Goal: Book appointment/travel/reservation

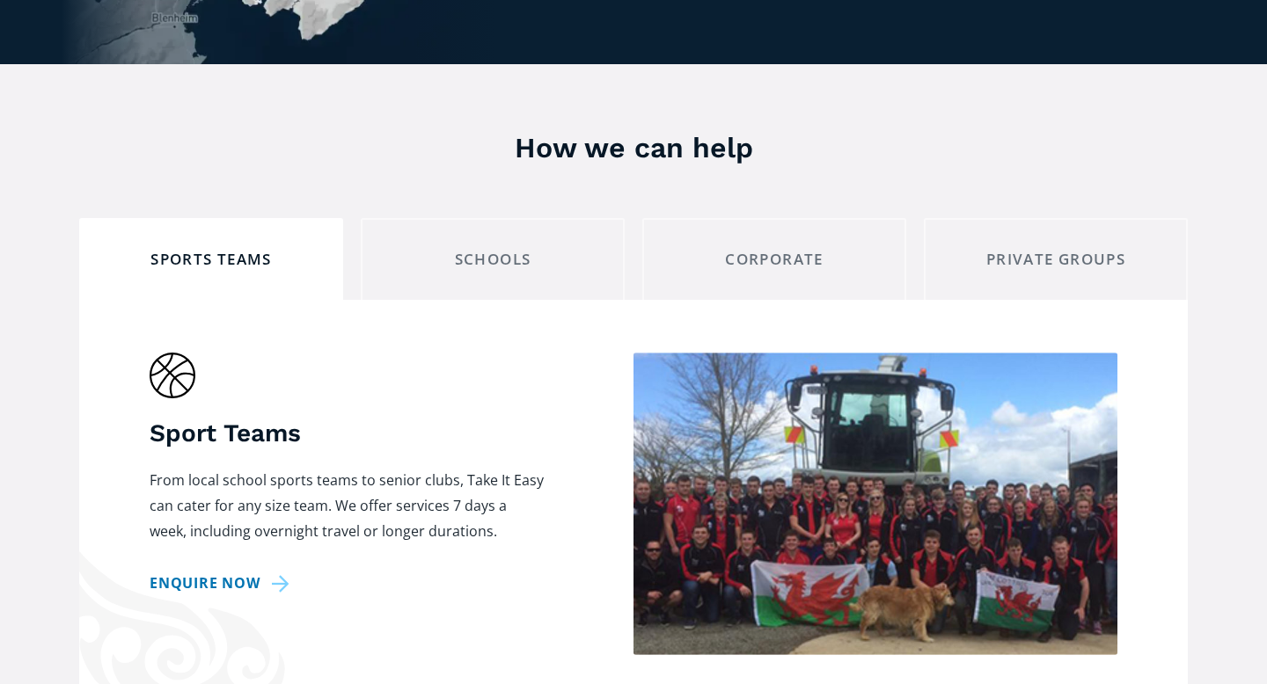
scroll to position [1412, 0]
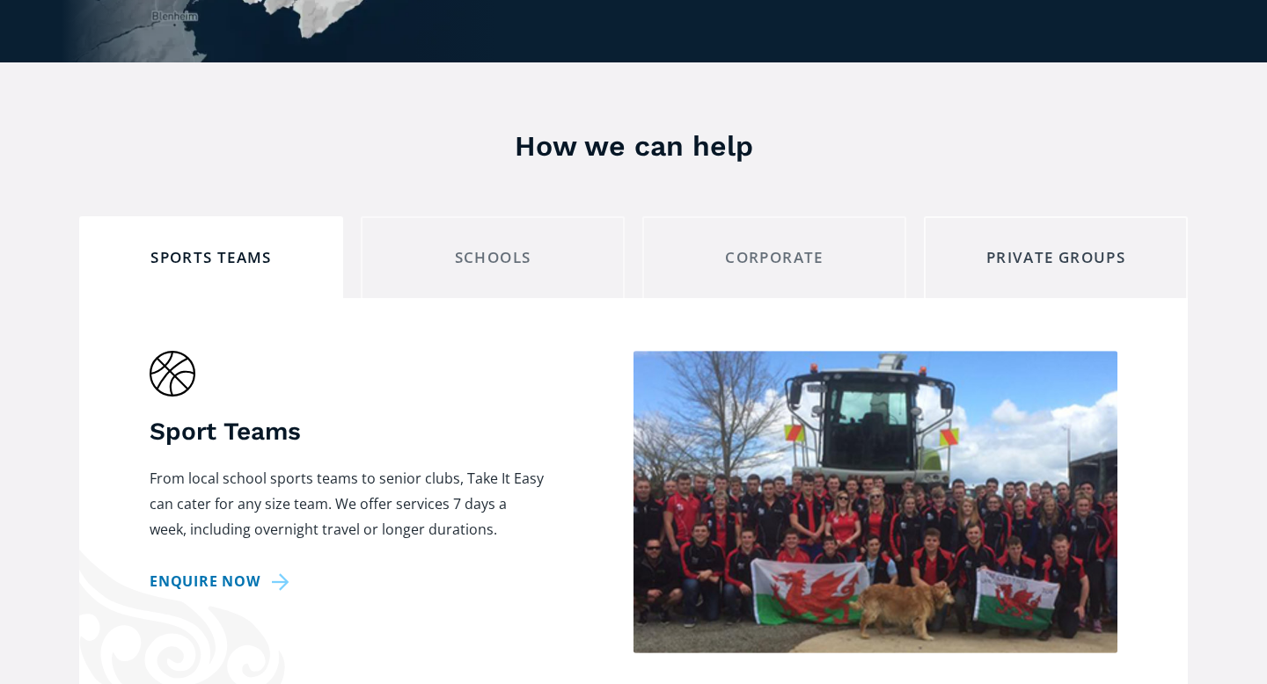
click at [1078, 243] on link "private groups" at bounding box center [1056, 257] width 264 height 82
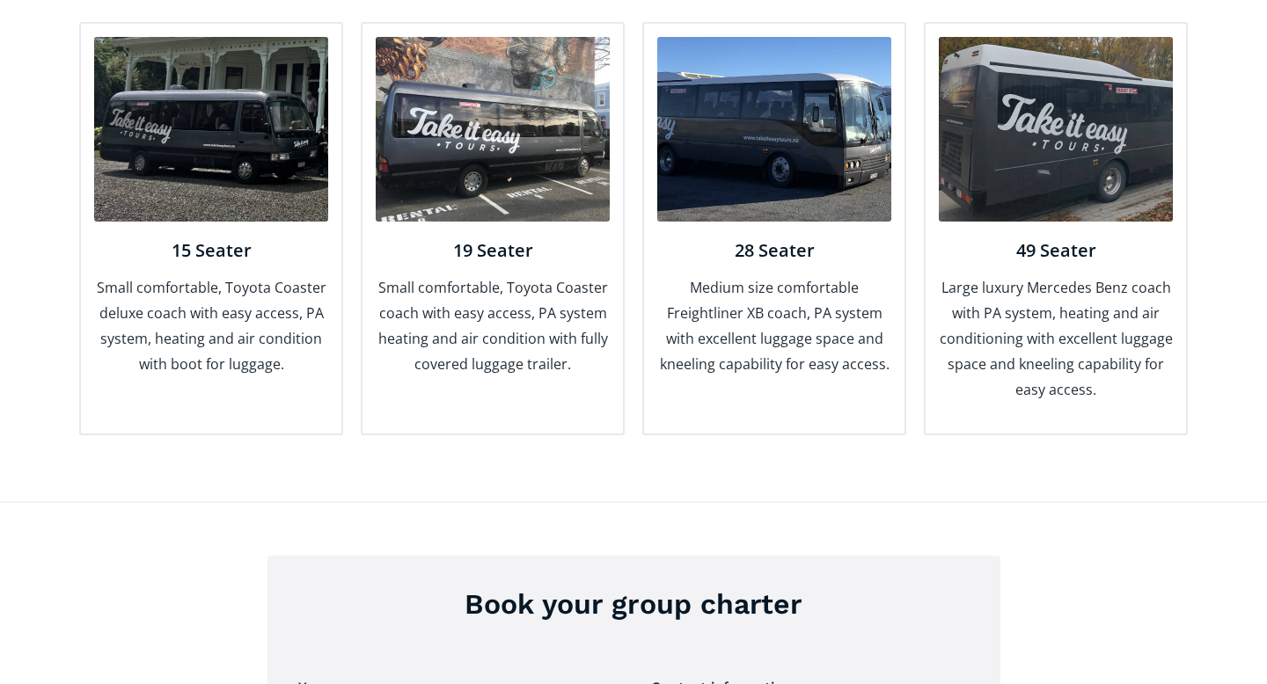
scroll to position [2350, 0]
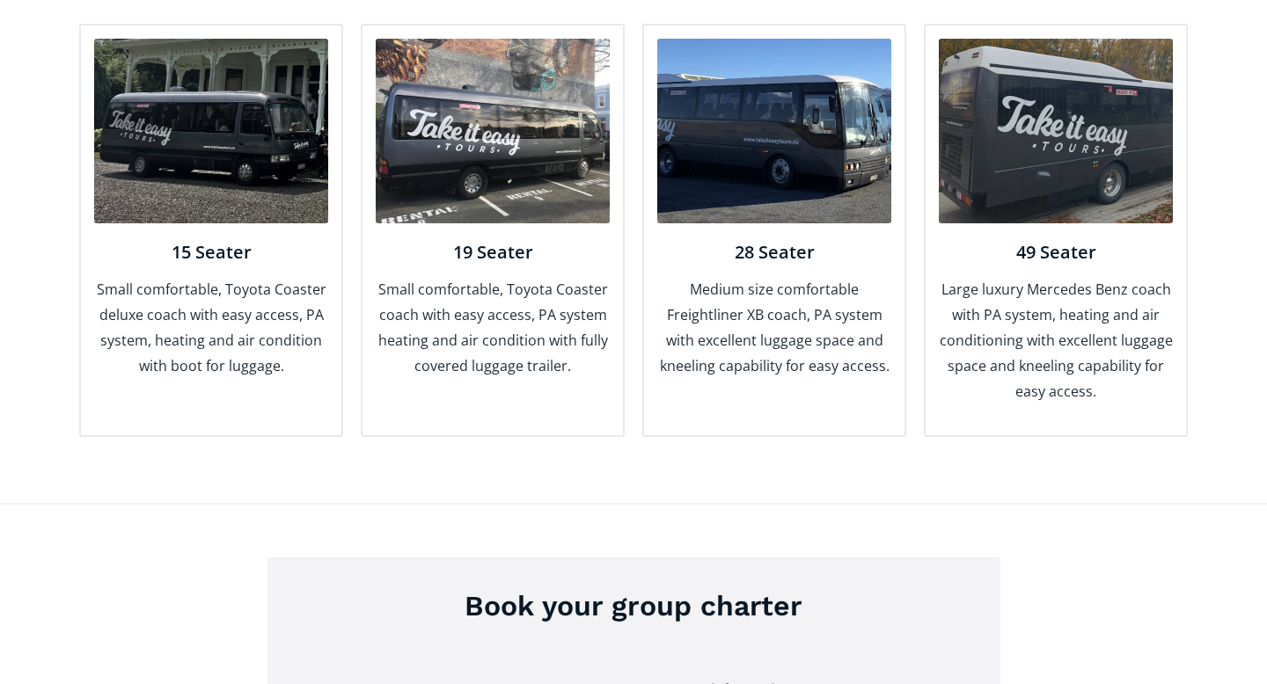
click at [452, 109] on img at bounding box center [493, 131] width 234 height 185
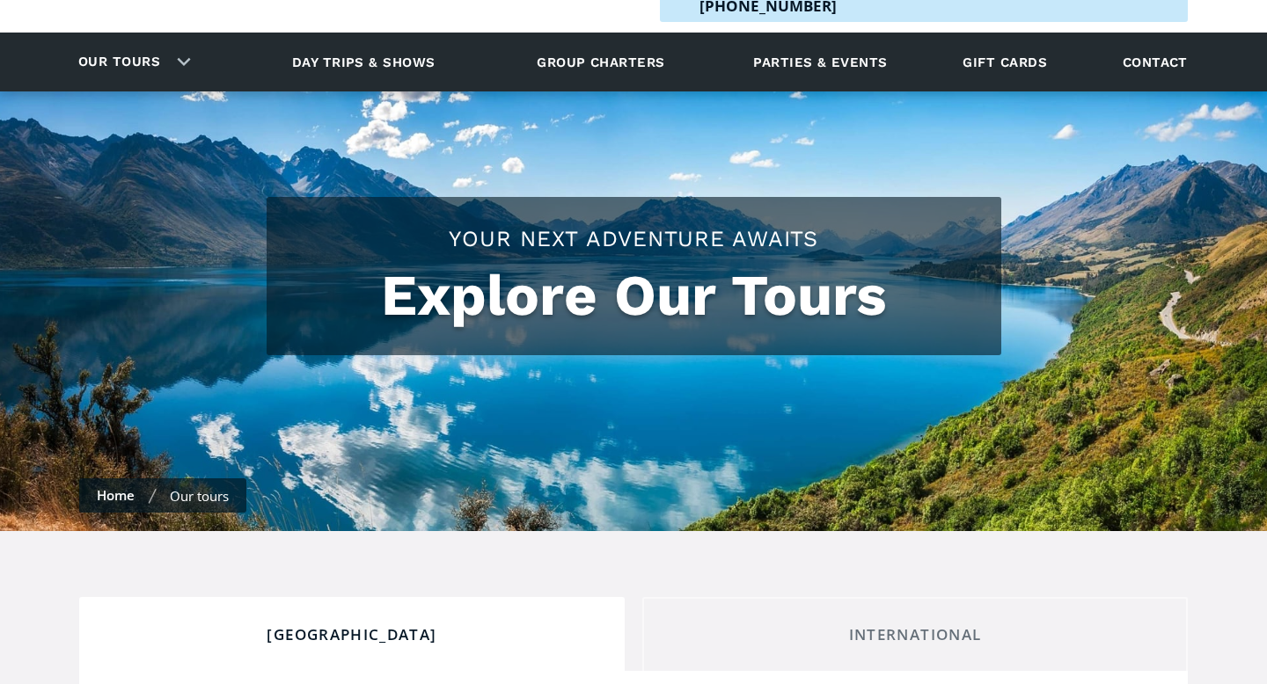
checkbox input "true"
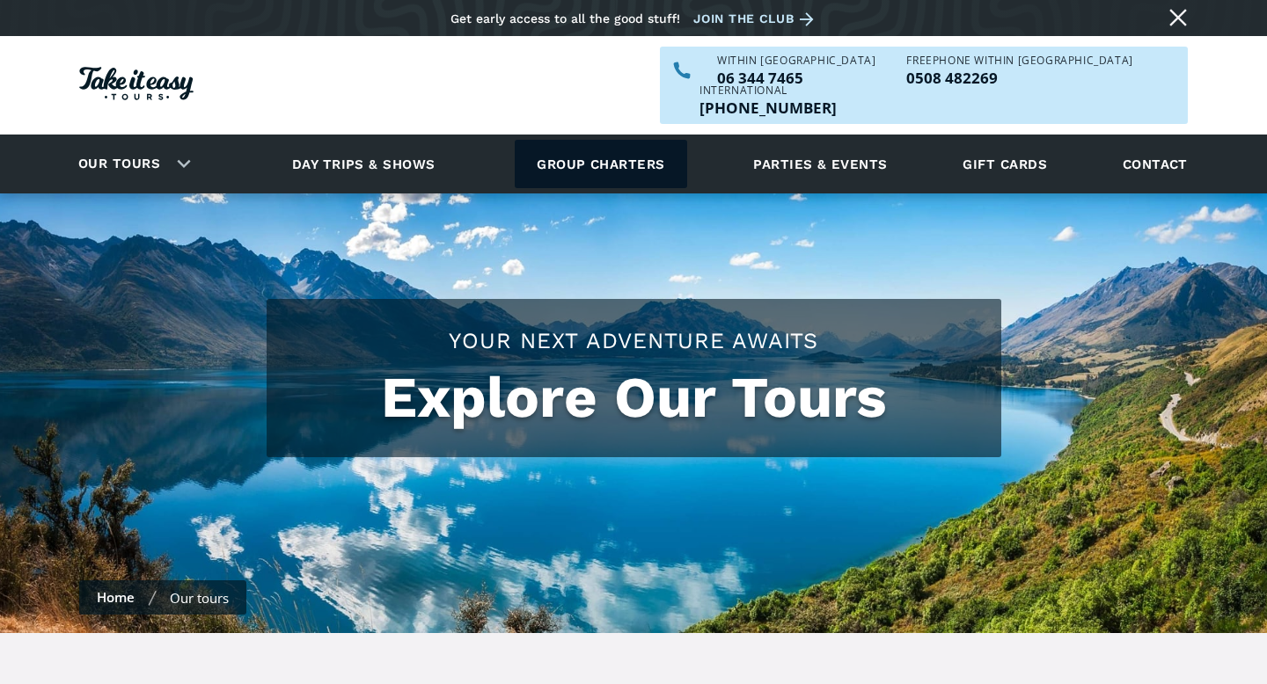
click at [553, 140] on link "Group charters" at bounding box center [601, 164] width 172 height 48
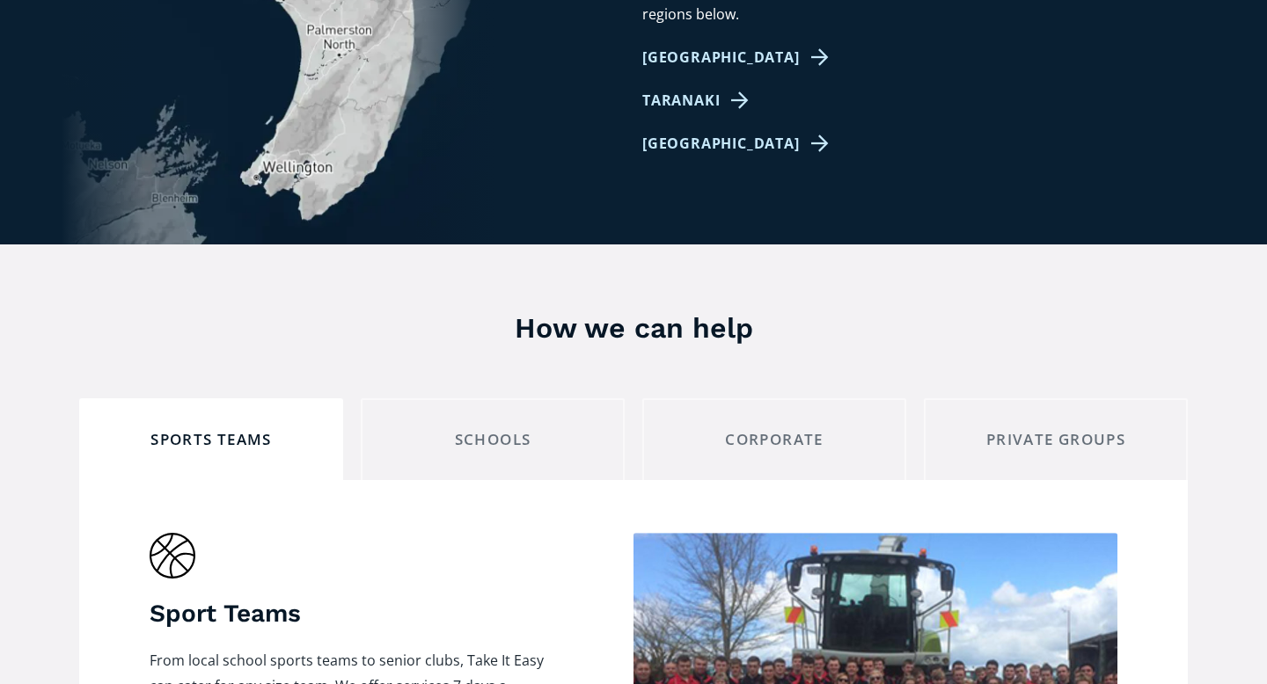
scroll to position [1357, 0]
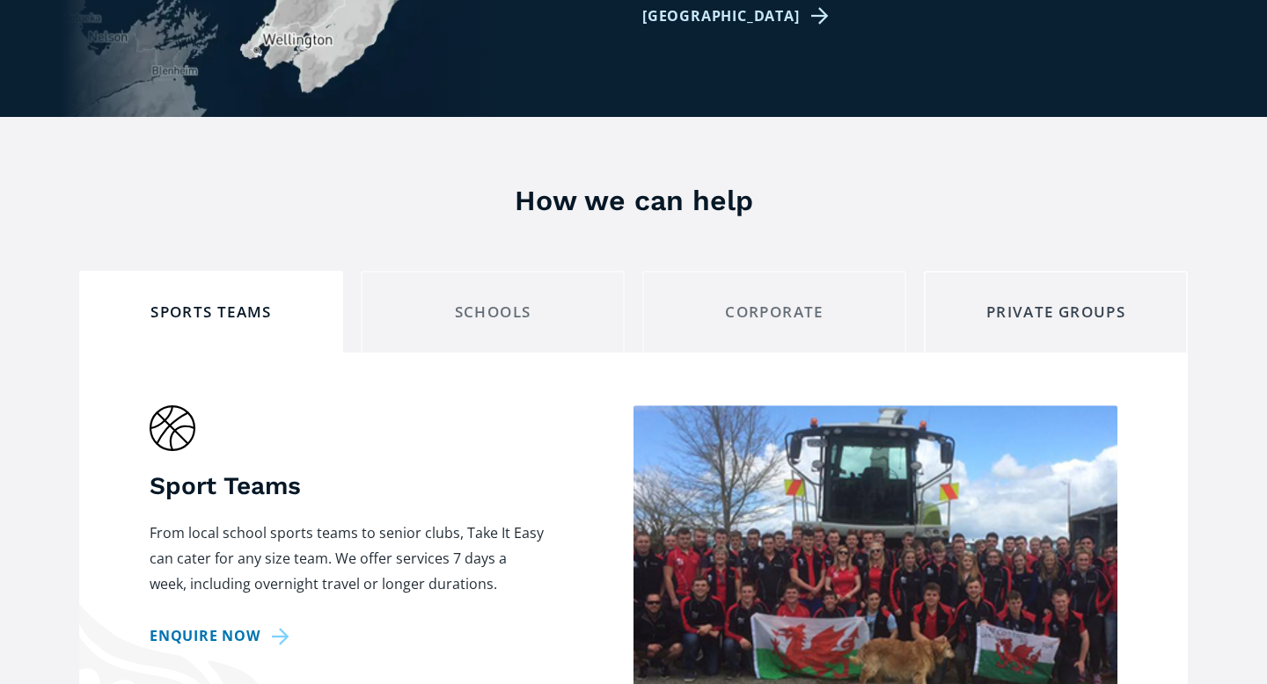
click at [951, 299] on div "private groups" at bounding box center [1056, 312] width 234 height 27
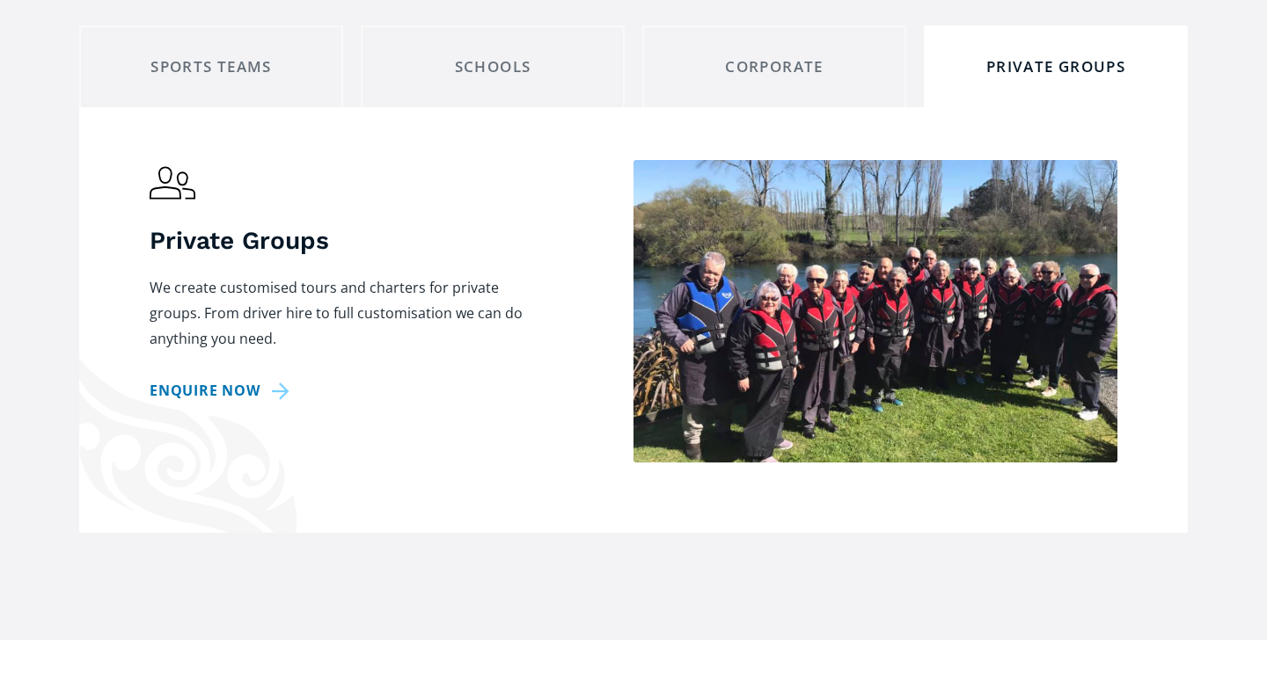
scroll to position [1604, 0]
click at [226, 377] on link "Enquire now" at bounding box center [223, 390] width 146 height 26
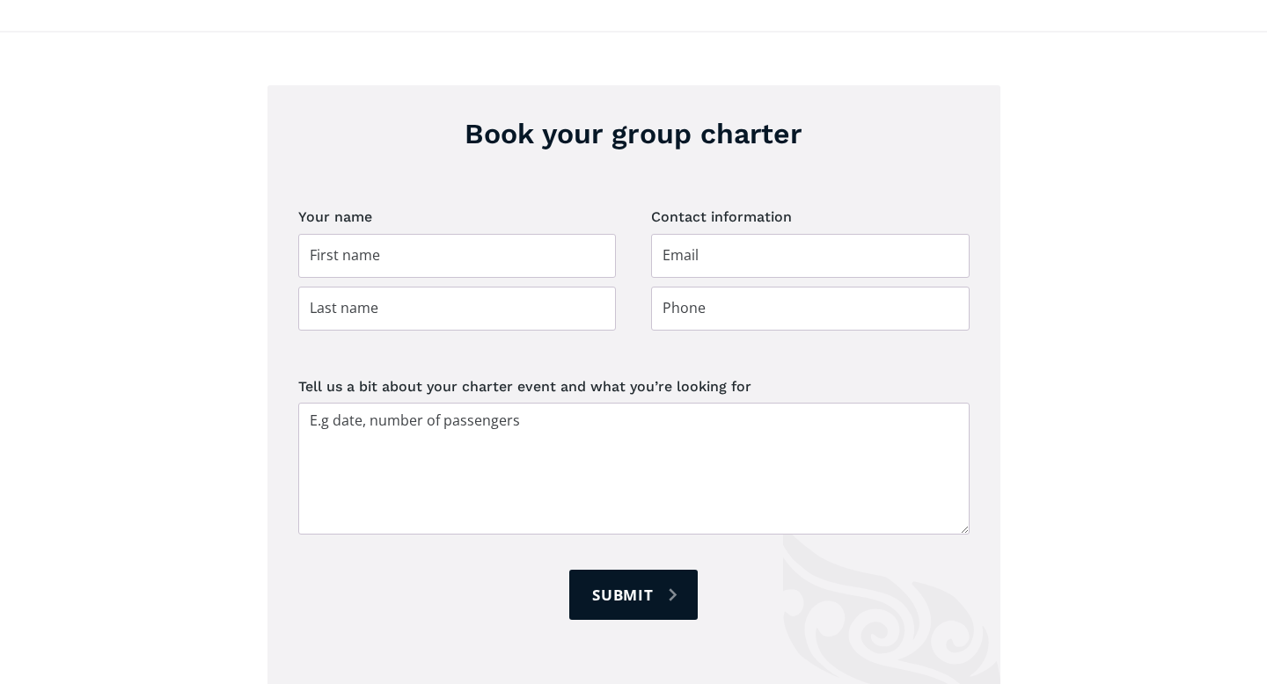
scroll to position [2824, 0]
click at [444, 233] on input "Group charter booking" at bounding box center [457, 255] width 318 height 44
type input "[PERSON_NAME]"
type input "darke"
type input "[EMAIL_ADDRESS][DOMAIN_NAME]"
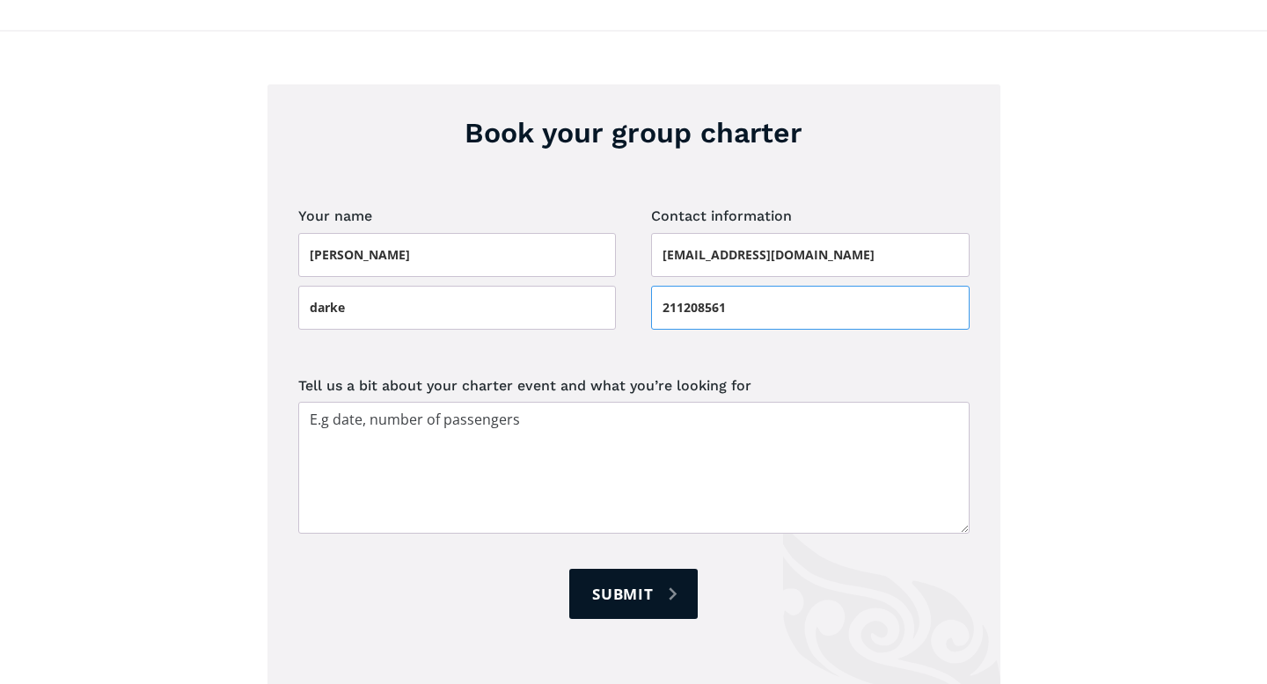
click at [664, 286] on input "211208561" at bounding box center [810, 308] width 318 height 44
type input "0211208561"
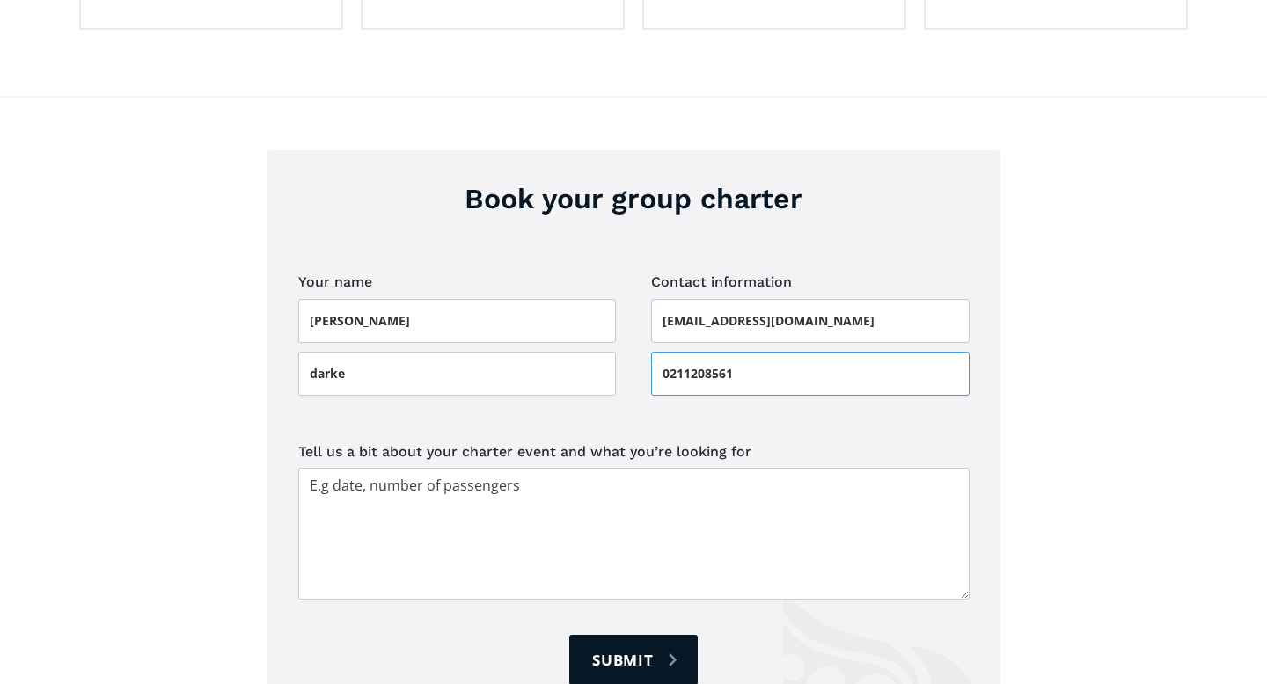
scroll to position [2859, 0]
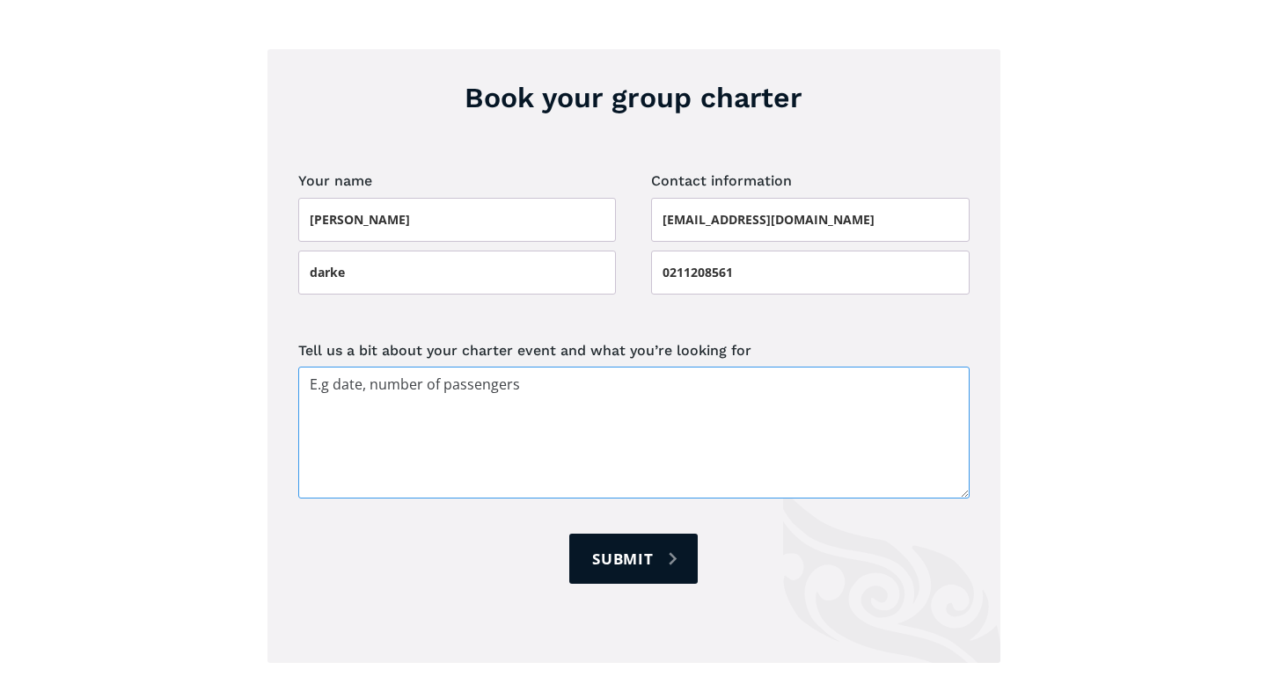
click at [515, 367] on textarea "Tell us a bit about your charter event and what you’re looking for" at bounding box center [633, 433] width 671 height 132
paste textarea "[STREET_ADDRESS][PERSON_NAME]"
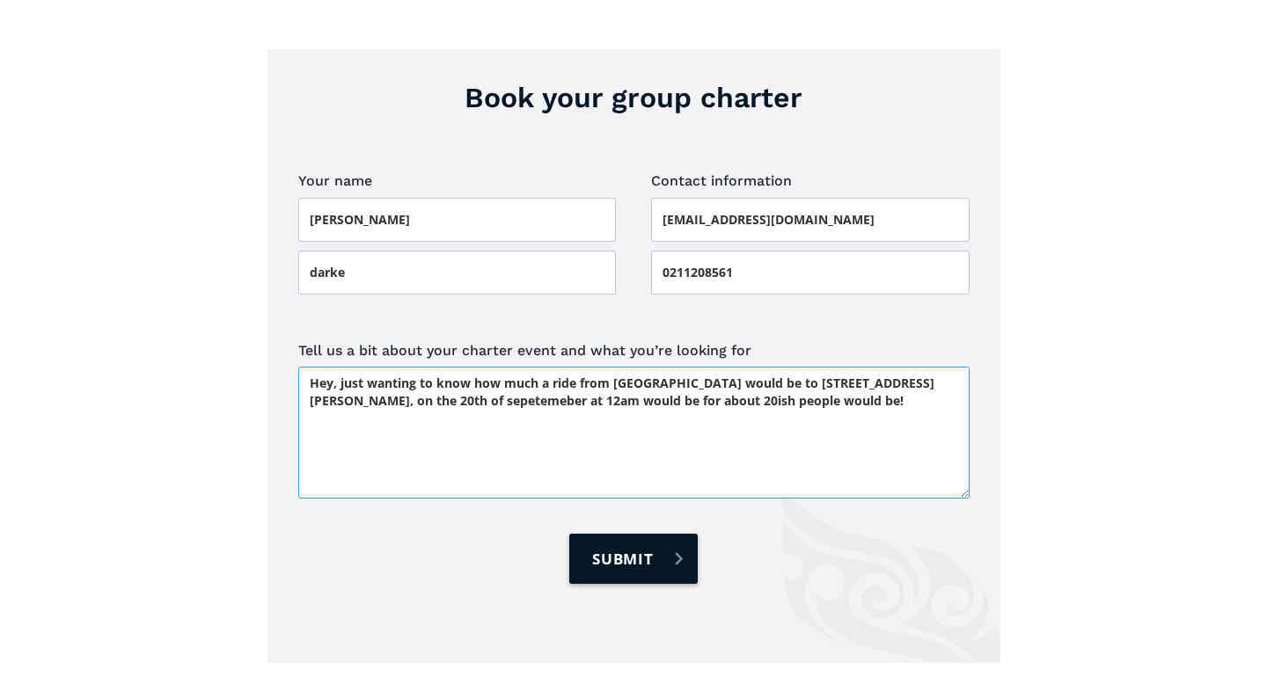
type textarea "Hey, just wanting to know how much a ride from [GEOGRAPHIC_DATA] would be to [S…"
click at [625, 534] on input "Submit" at bounding box center [633, 559] width 128 height 50
type input "Please wait..."
